Goal: Task Accomplishment & Management: Complete application form

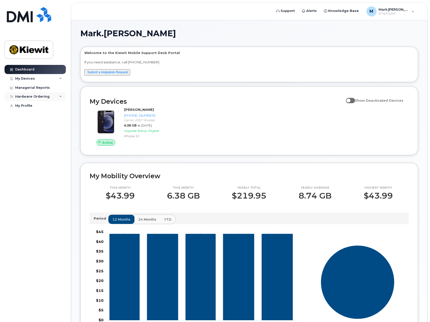
click at [42, 96] on div "Hardware Ordering" at bounding box center [32, 97] width 34 height 4
click at [27, 105] on div "New Order" at bounding box center [26, 106] width 19 height 5
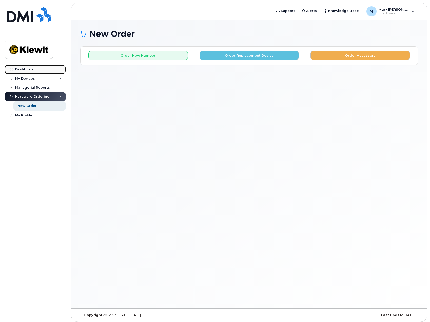
click at [32, 70] on div "Dashboard" at bounding box center [24, 69] width 19 height 4
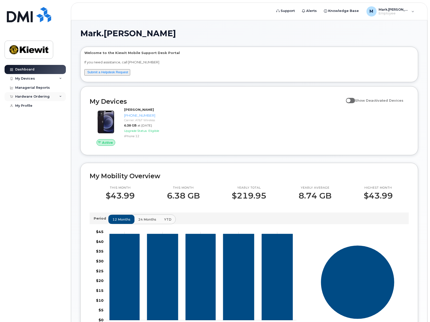
click at [52, 96] on div "Hardware Ordering" at bounding box center [35, 96] width 61 height 9
